Goal: Use online tool/utility: Use online tool/utility

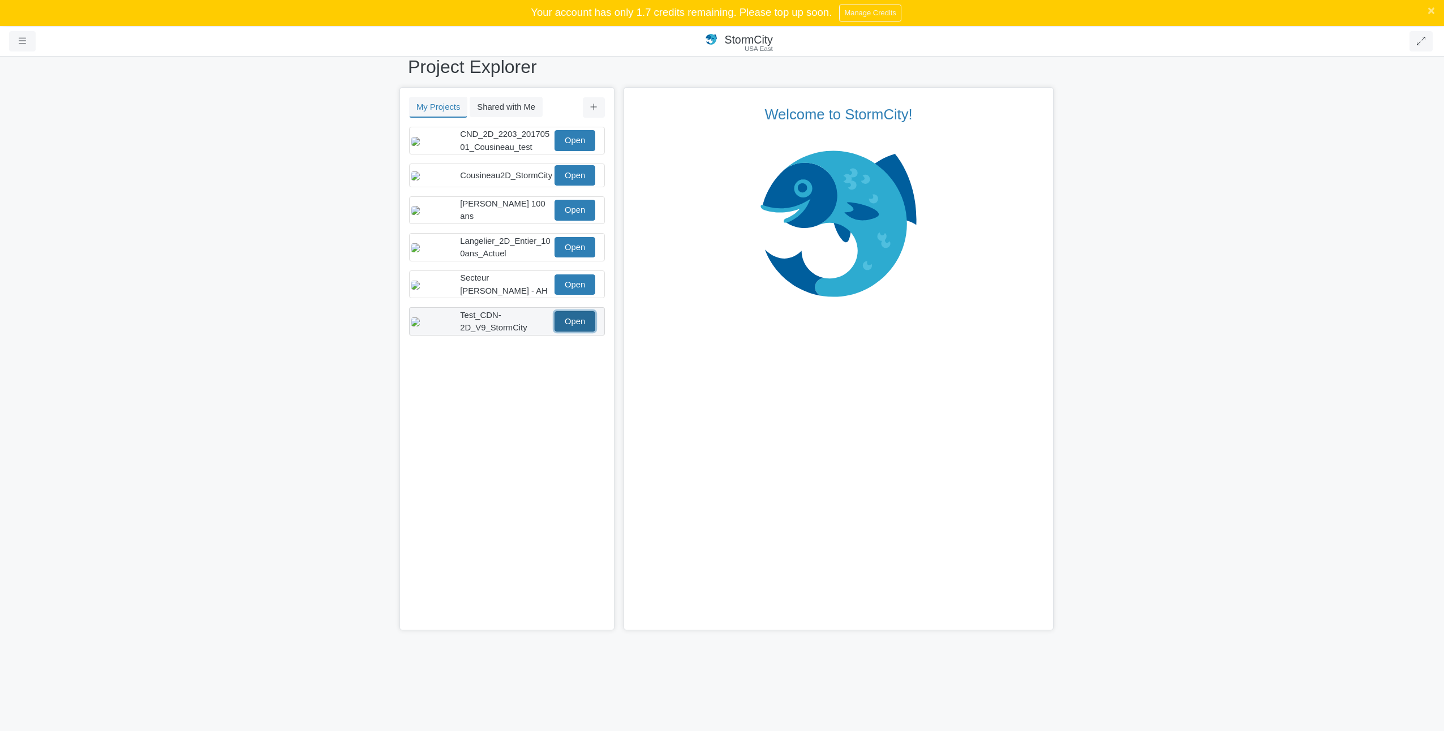
click at [567, 331] on link "Open" at bounding box center [574, 321] width 41 height 20
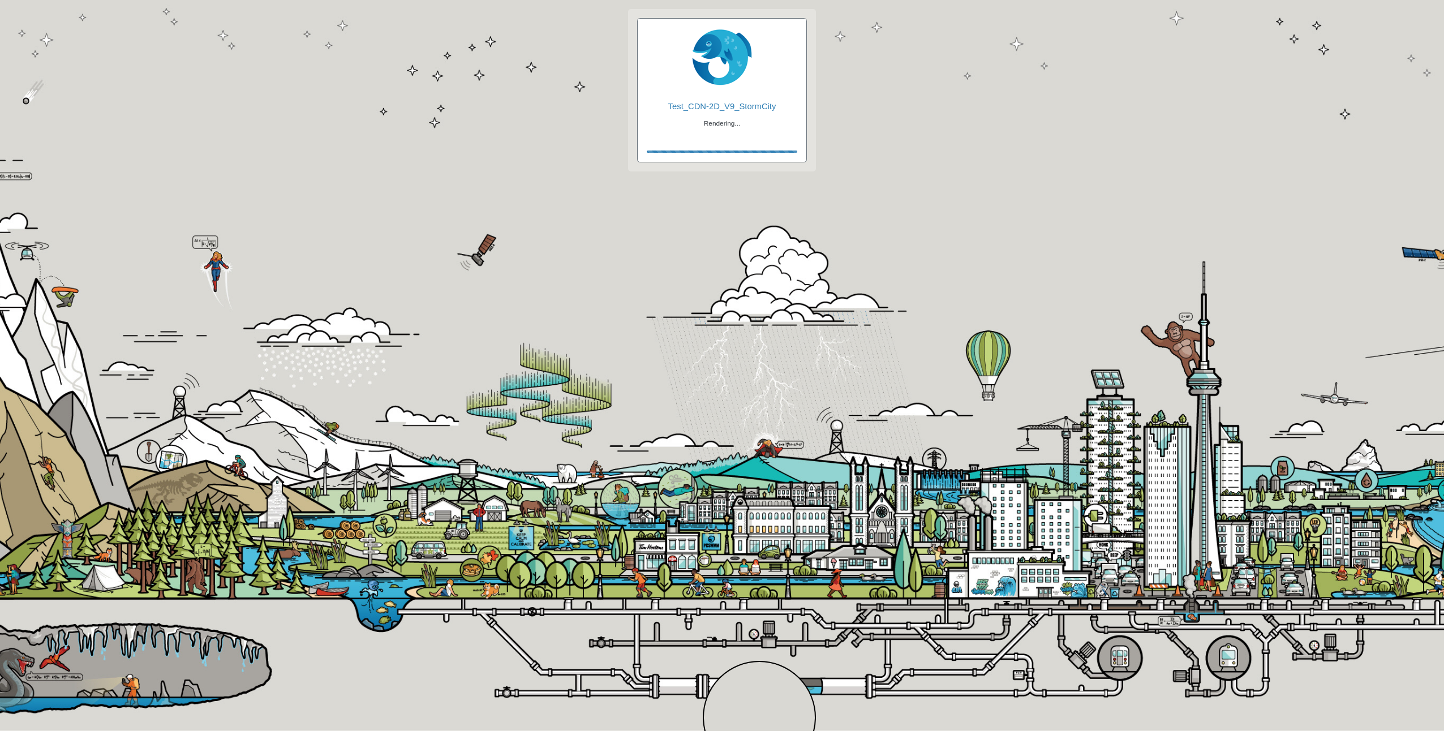
checkbox input "true"
